Goal: Check status: Check status

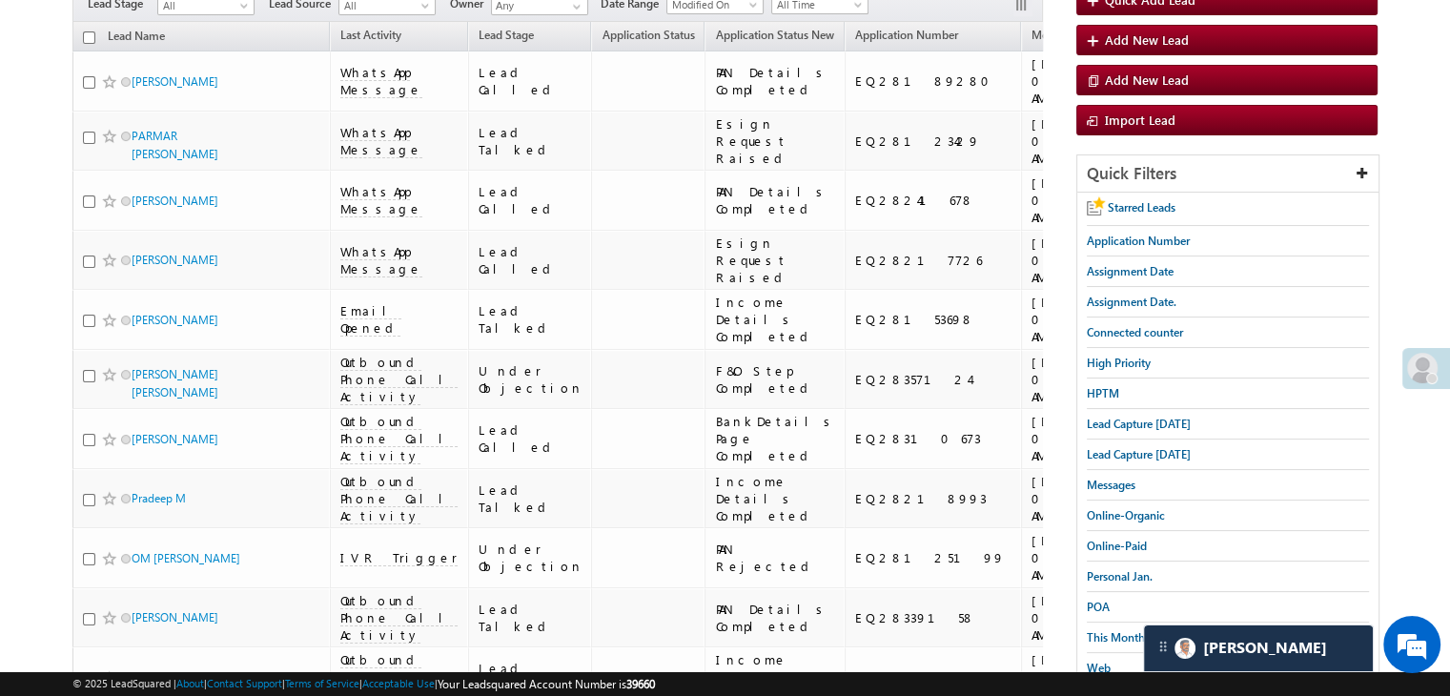
scroll to position [191, 0]
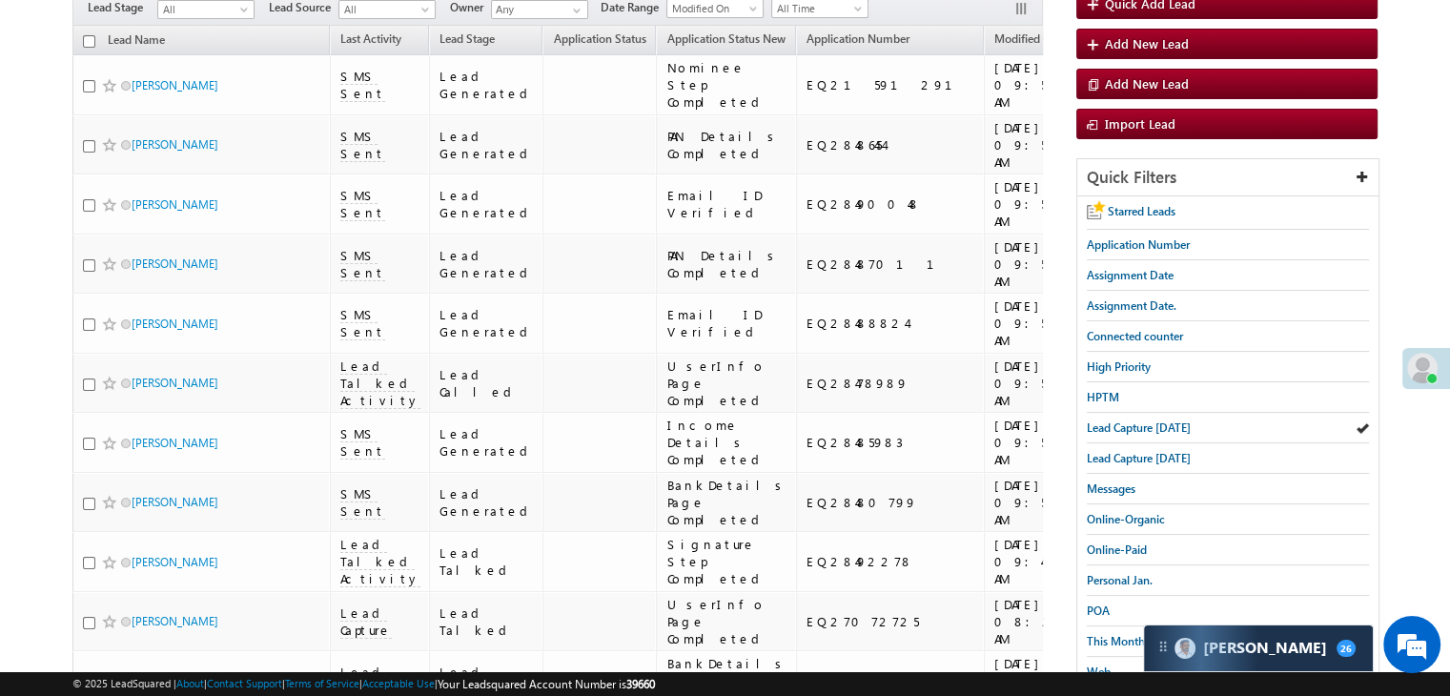
scroll to position [187, 0]
click at [1115, 428] on span "Lead Capture [DATE]" at bounding box center [1139, 427] width 104 height 14
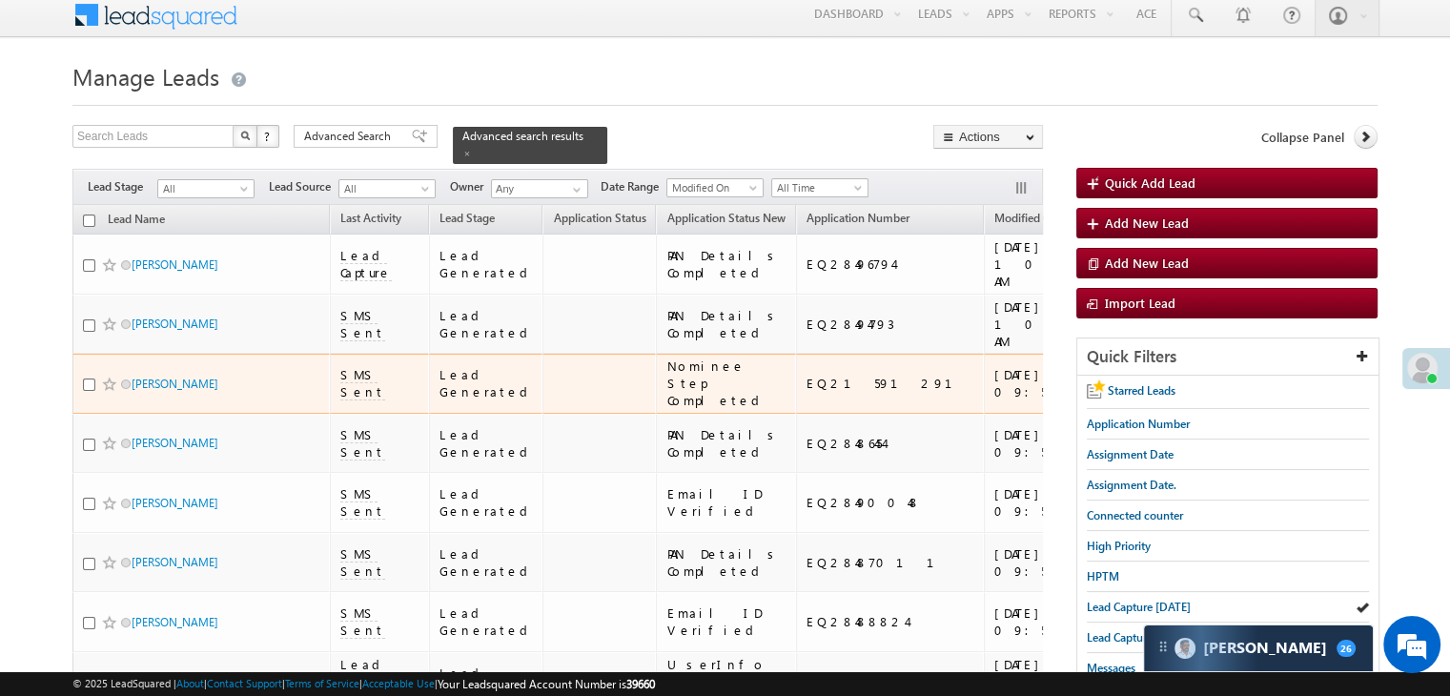
scroll to position [0, 0]
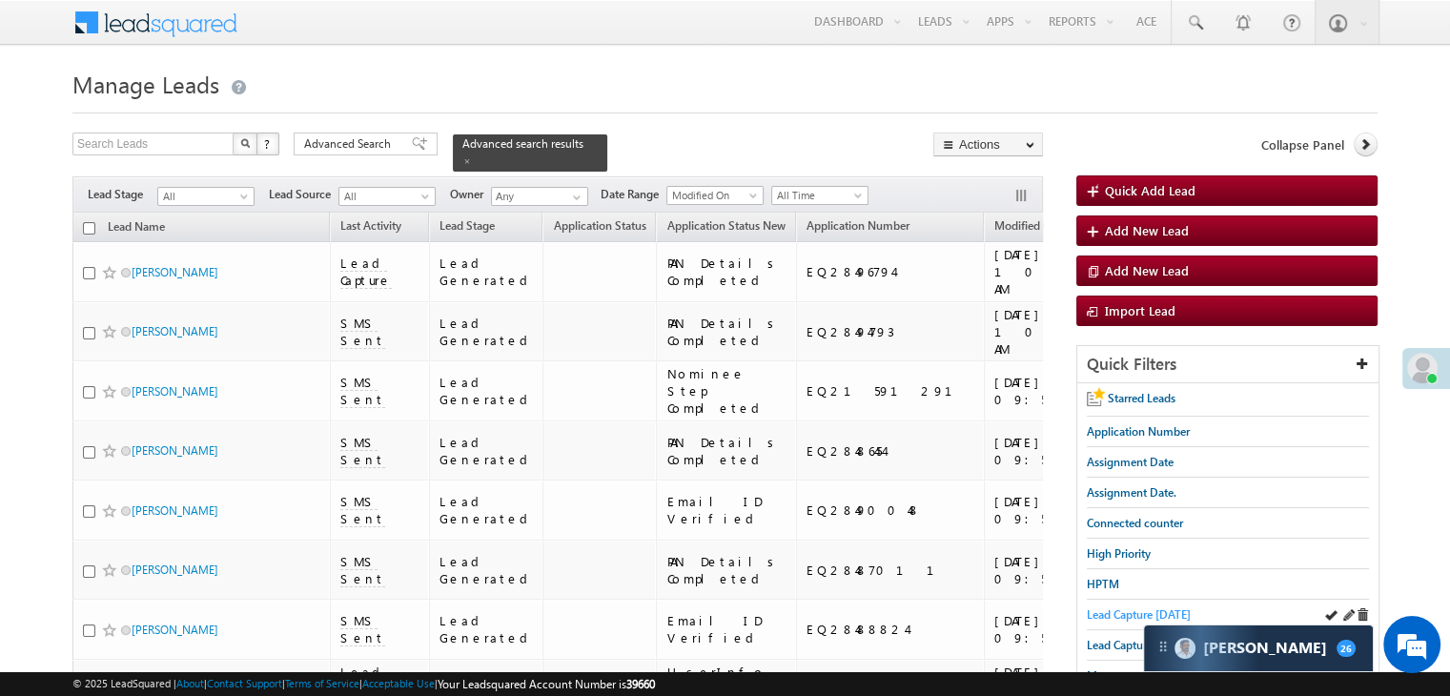
click at [1109, 616] on span "Lead Capture [DATE]" at bounding box center [1139, 614] width 104 height 14
click at [1109, 609] on span "Lead Capture [DATE]" at bounding box center [1139, 614] width 104 height 14
click at [1117, 615] on span "Lead Capture [DATE]" at bounding box center [1139, 614] width 104 height 14
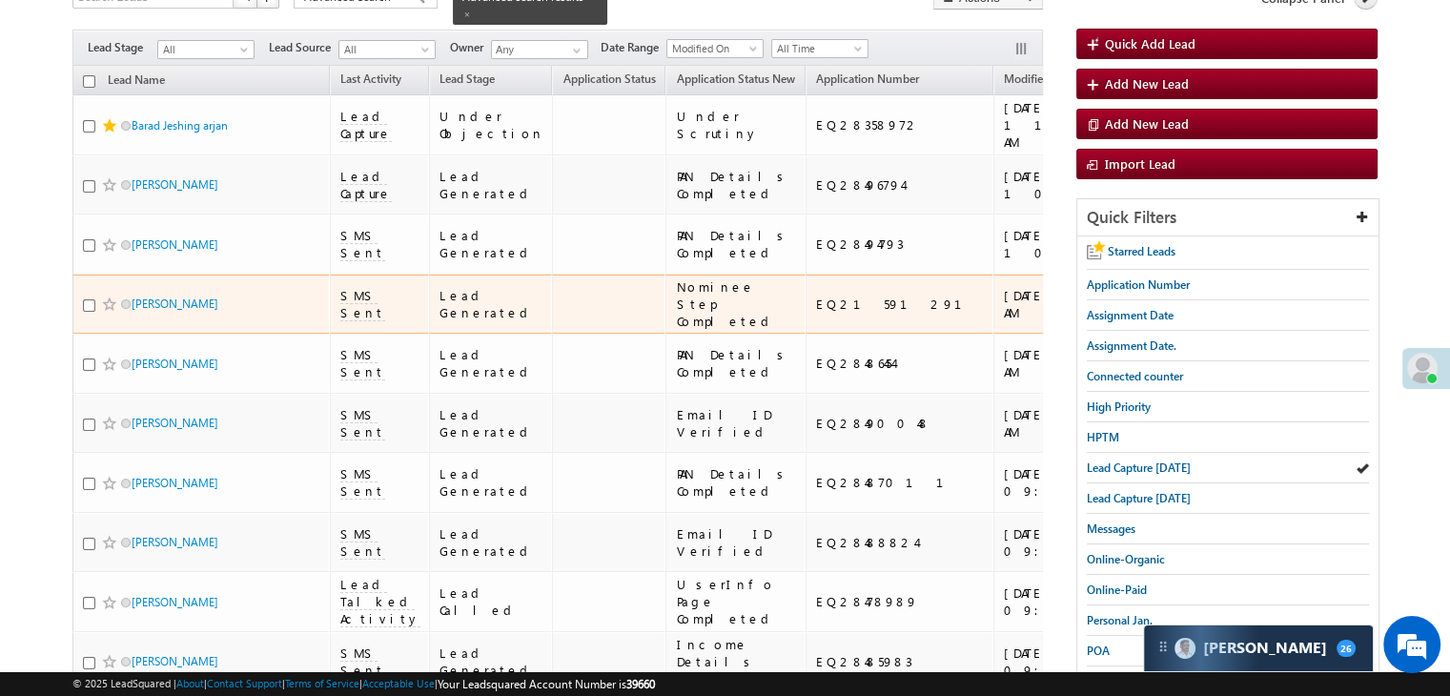
scroll to position [191, 0]
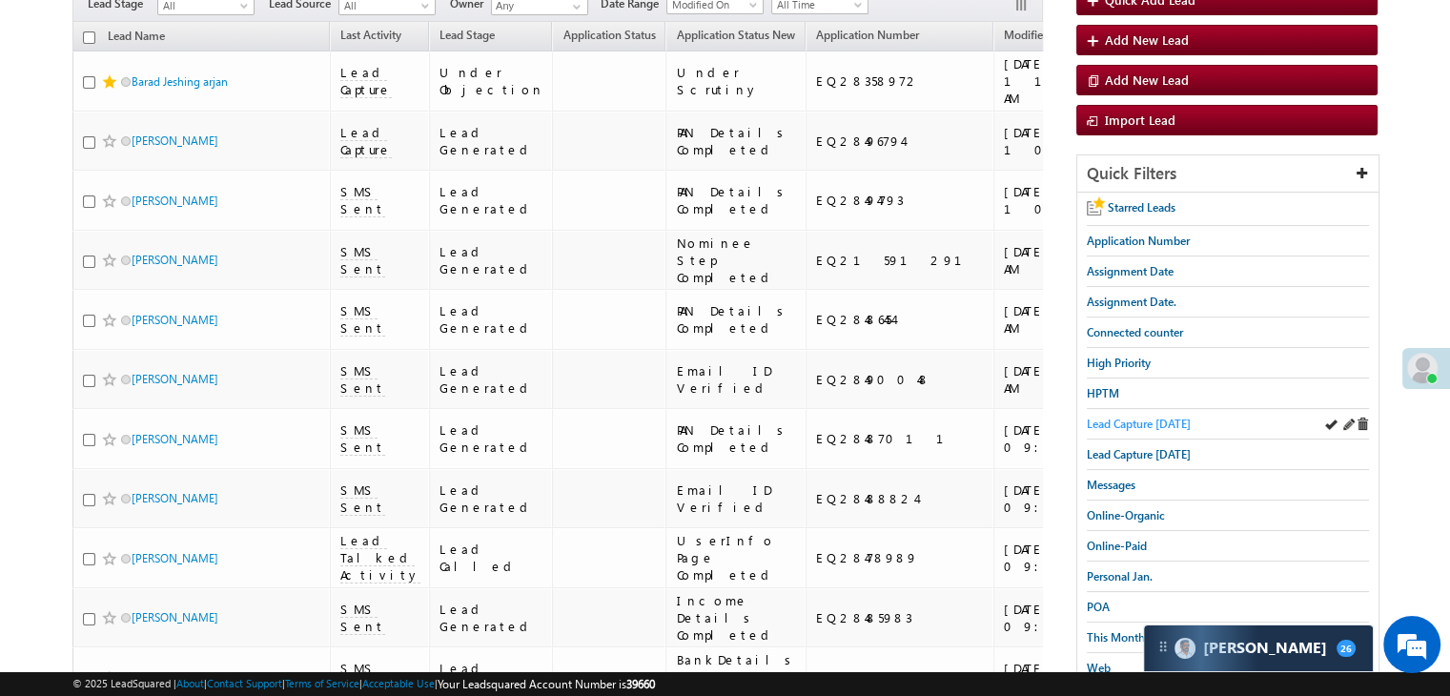
click at [1124, 420] on span "Lead Capture [DATE]" at bounding box center [1139, 423] width 104 height 14
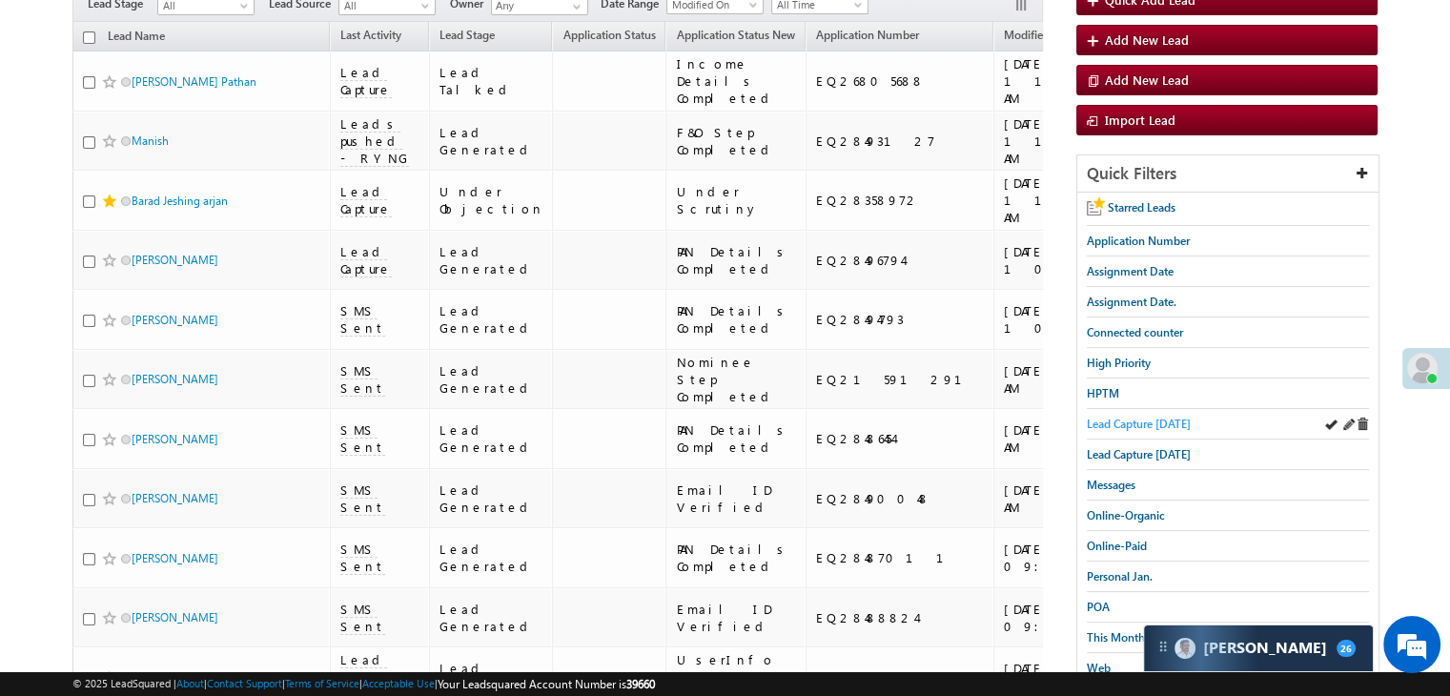
click at [1168, 420] on span "Lead Capture [DATE]" at bounding box center [1139, 423] width 104 height 14
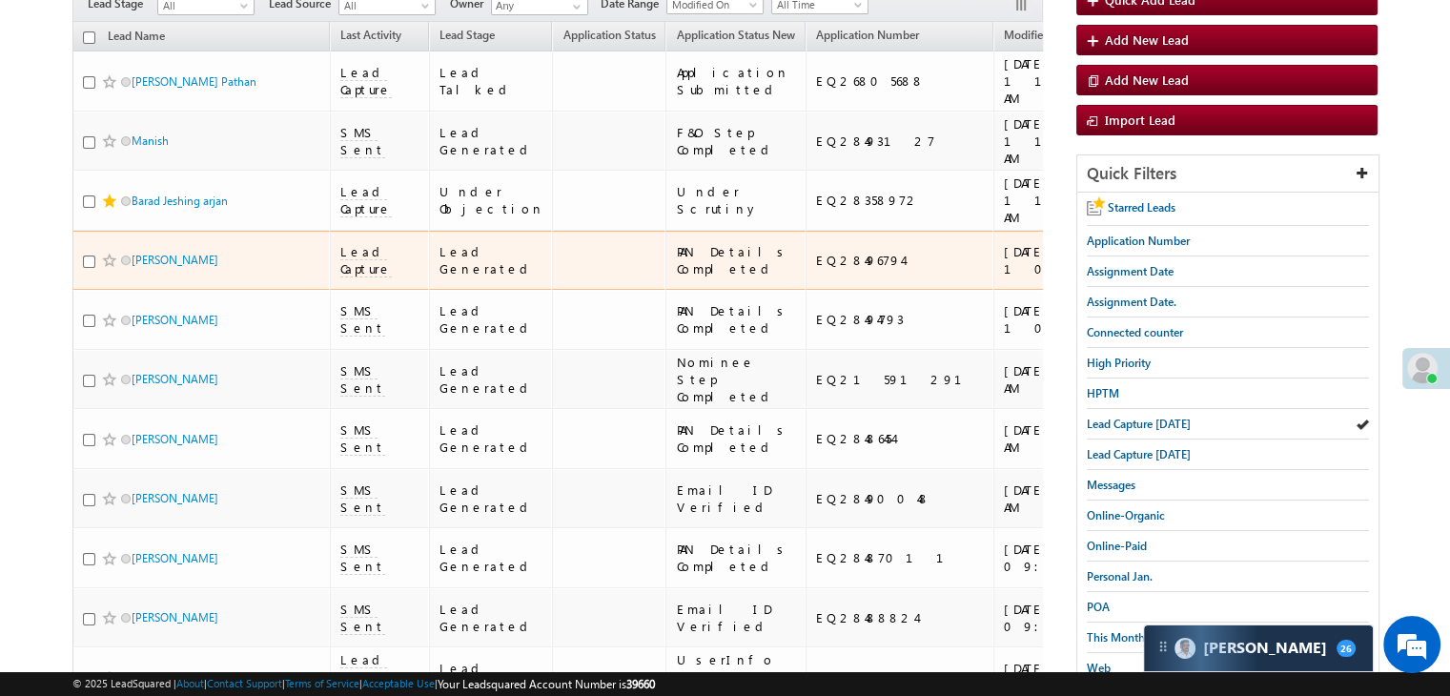
scroll to position [95, 0]
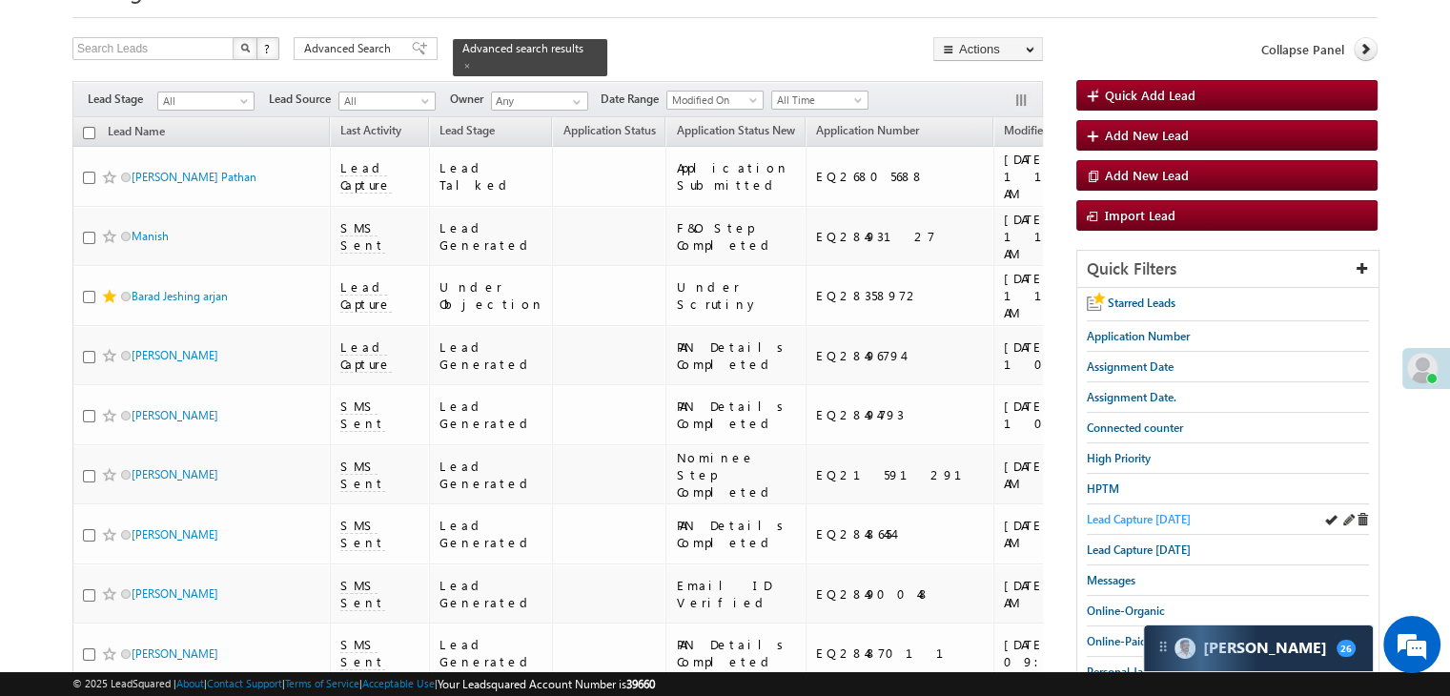
click at [1136, 513] on span "Lead Capture [DATE]" at bounding box center [1139, 519] width 104 height 14
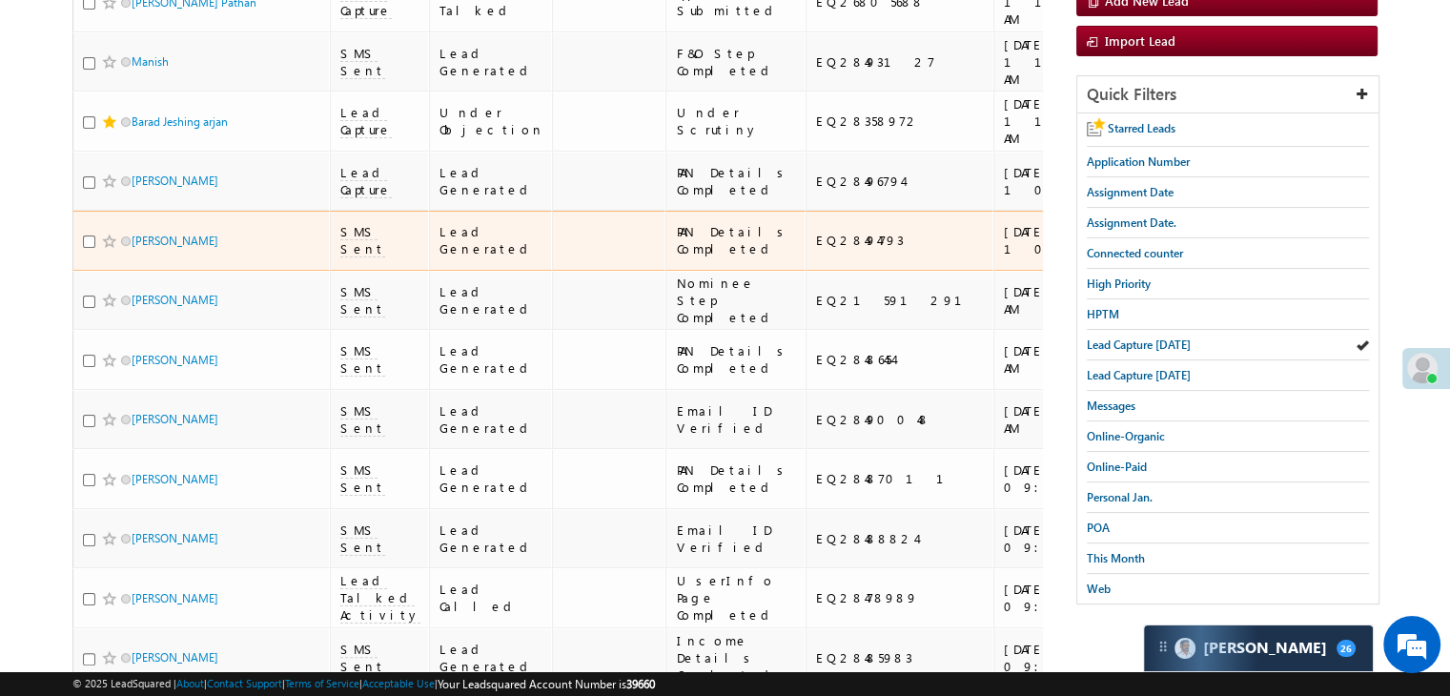
scroll to position [381, 0]
